Goal: Task Accomplishment & Management: Manage account settings

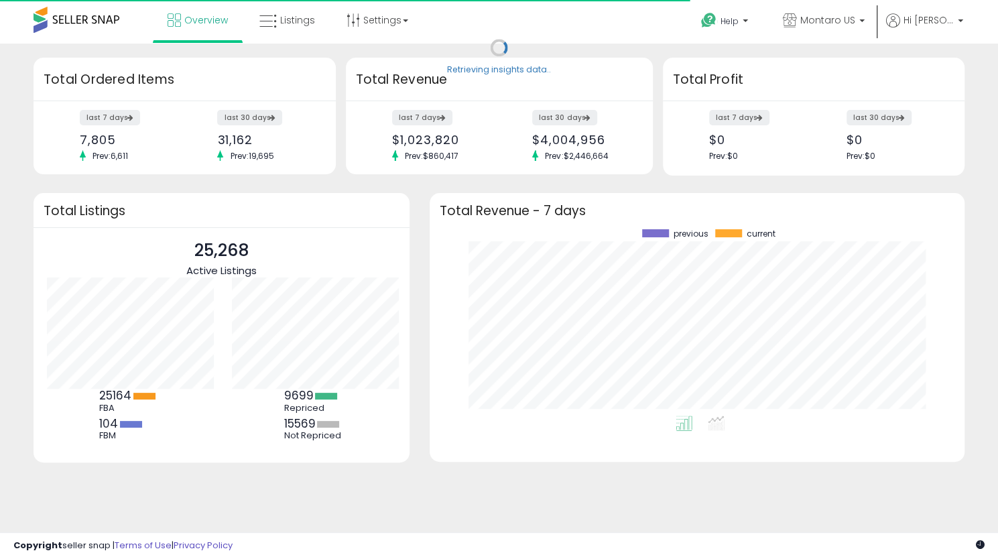
scroll to position [186, 508]
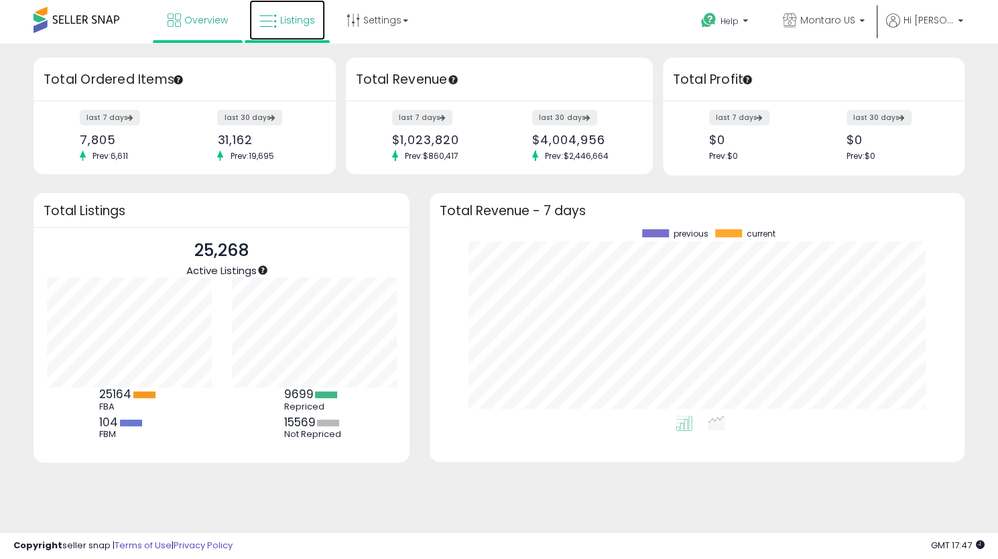
click at [280, 17] on span "Listings" at bounding box center [297, 19] width 35 height 13
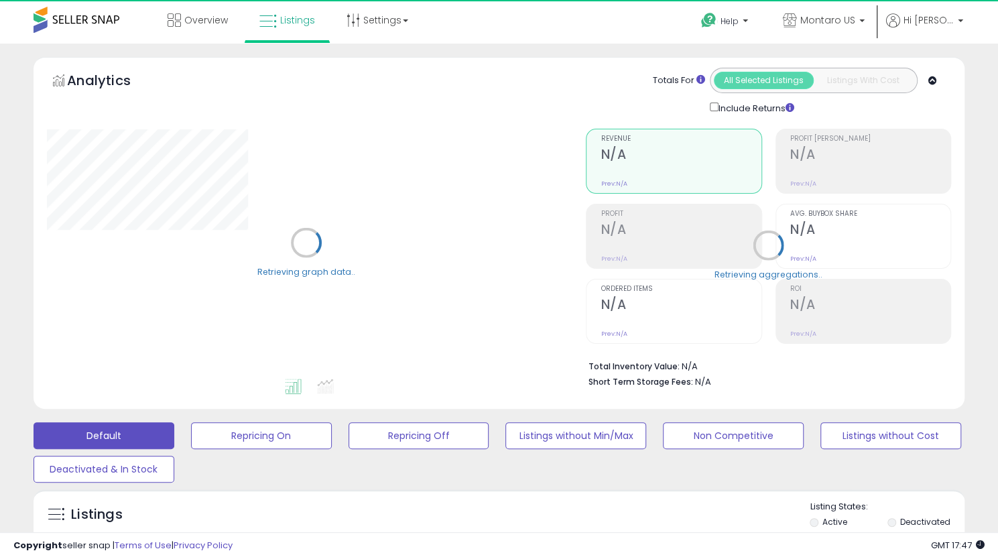
scroll to position [268, 0]
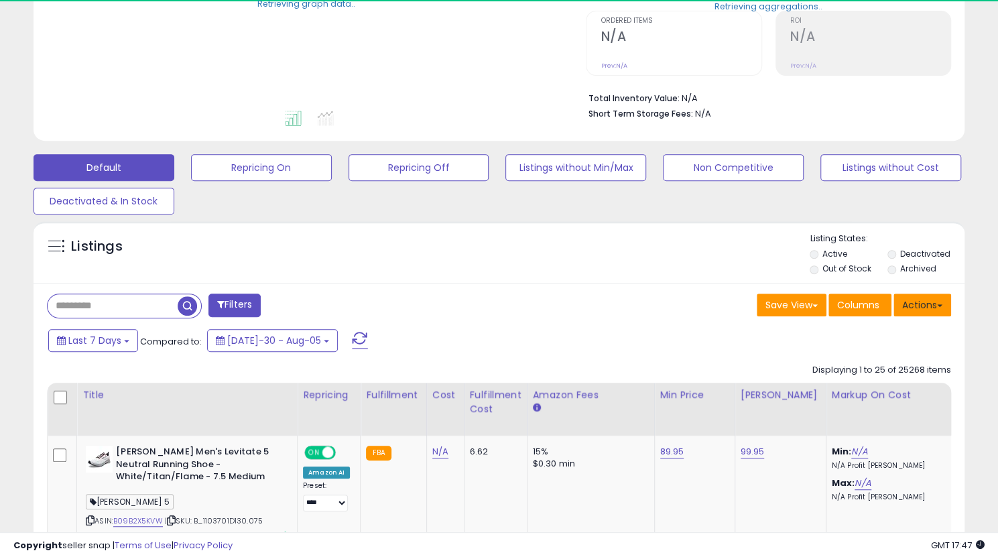
click at [916, 306] on button "Actions" at bounding box center [923, 305] width 58 height 23
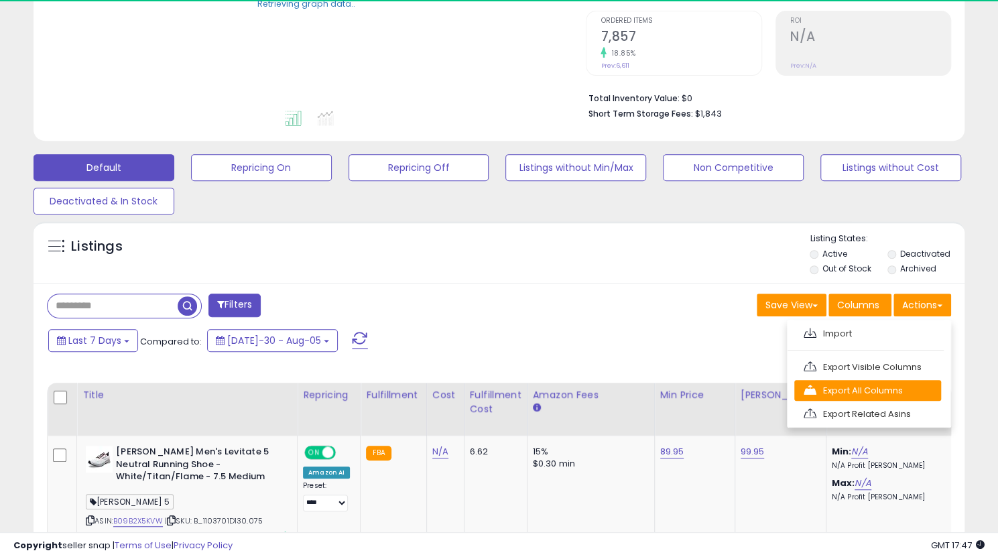
click at [883, 388] on link "Export All Columns" at bounding box center [867, 390] width 147 height 21
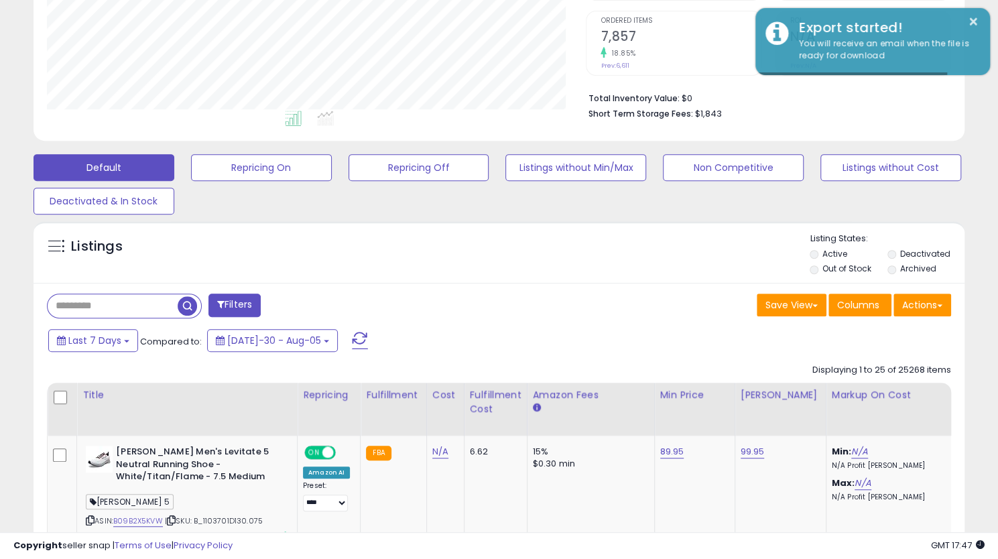
scroll to position [275, 539]
